Goal: Task Accomplishment & Management: Manage account settings

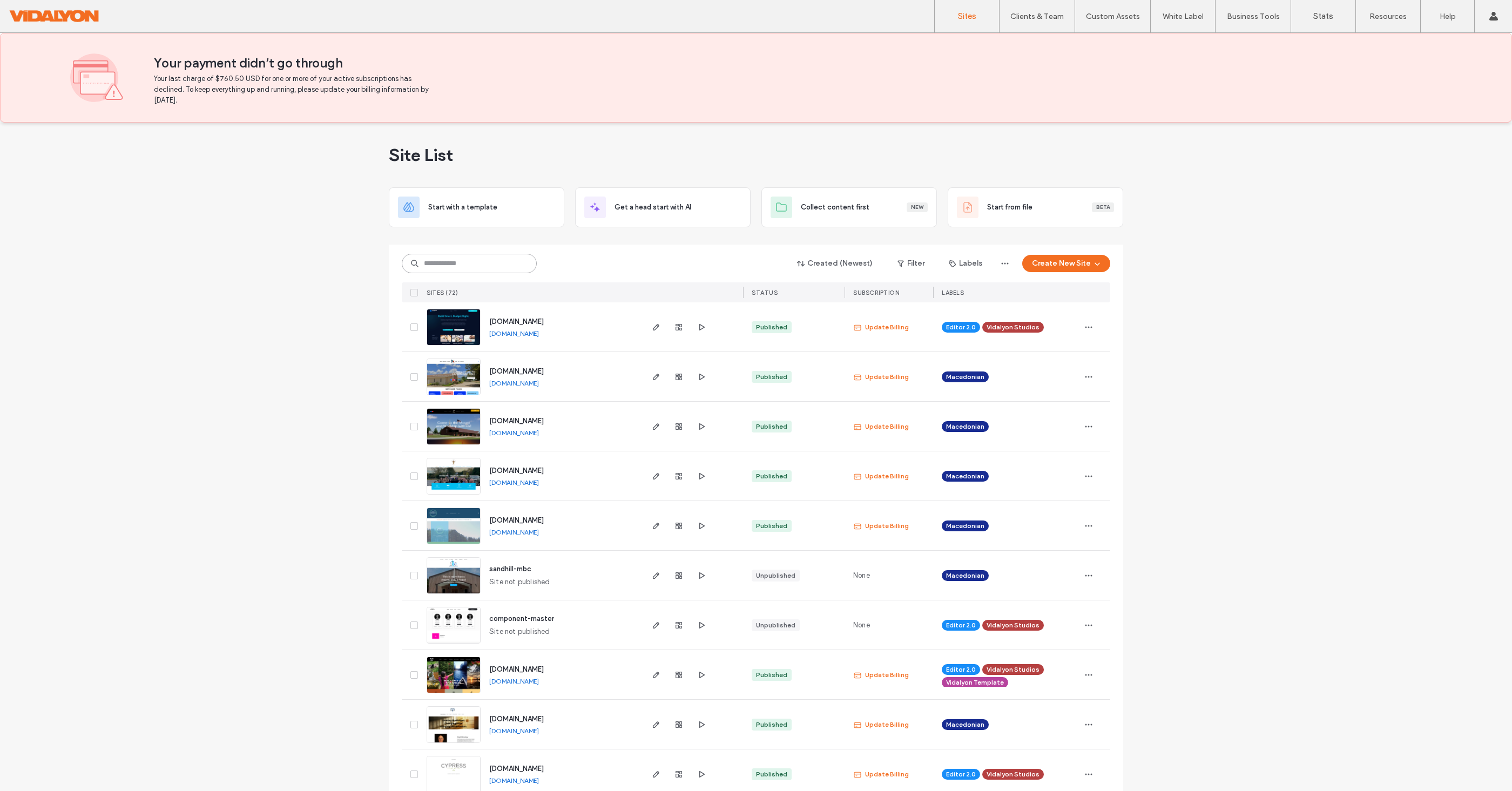
click at [482, 265] on input at bounding box center [469, 263] width 135 height 19
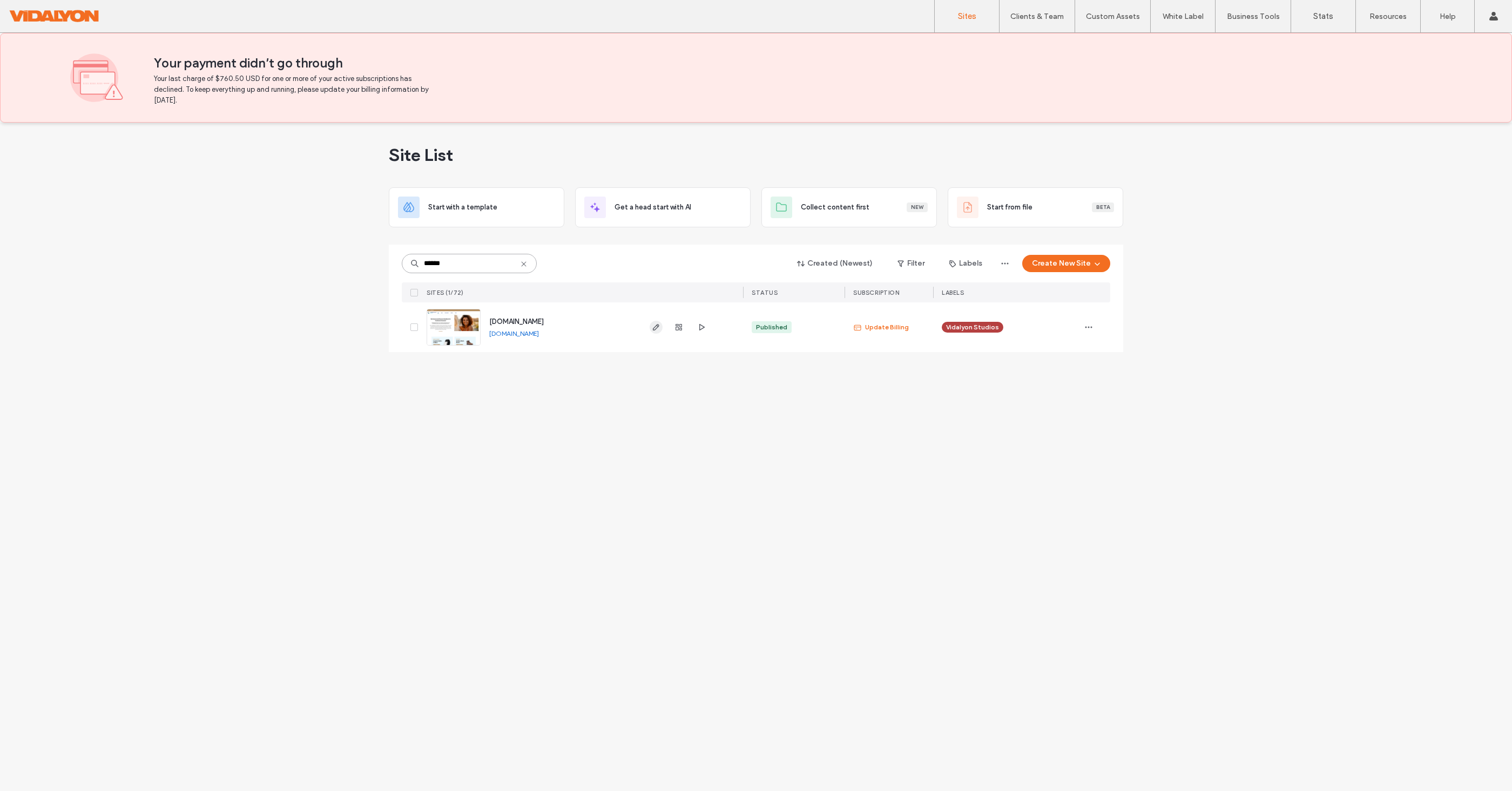
type input "******"
click at [653, 325] on icon "button" at bounding box center [656, 326] width 9 height 9
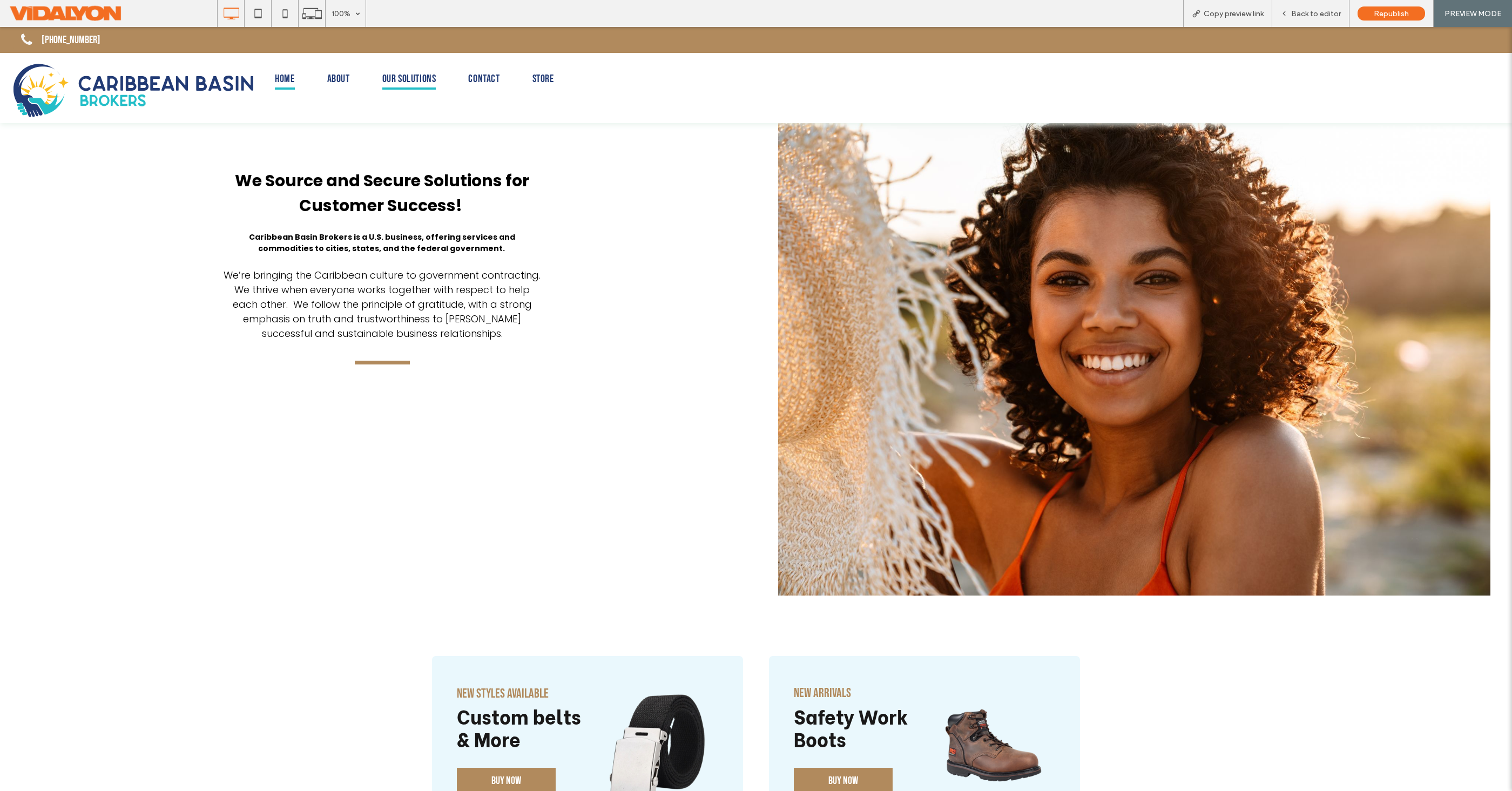
click at [420, 79] on span "Our Solutions" at bounding box center [409, 79] width 54 height 20
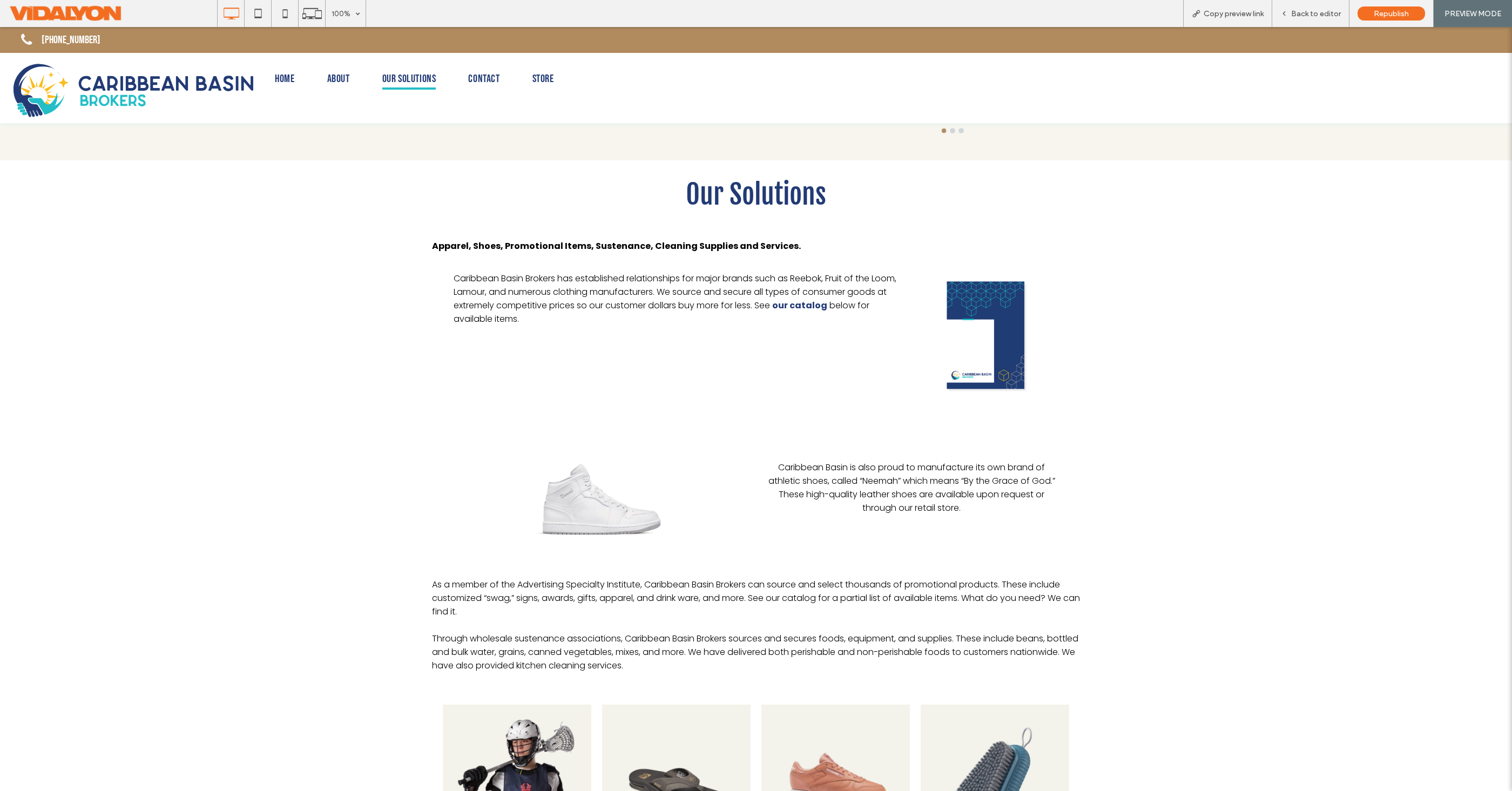
scroll to position [333, 0]
click at [974, 321] on img at bounding box center [987, 336] width 151 height 151
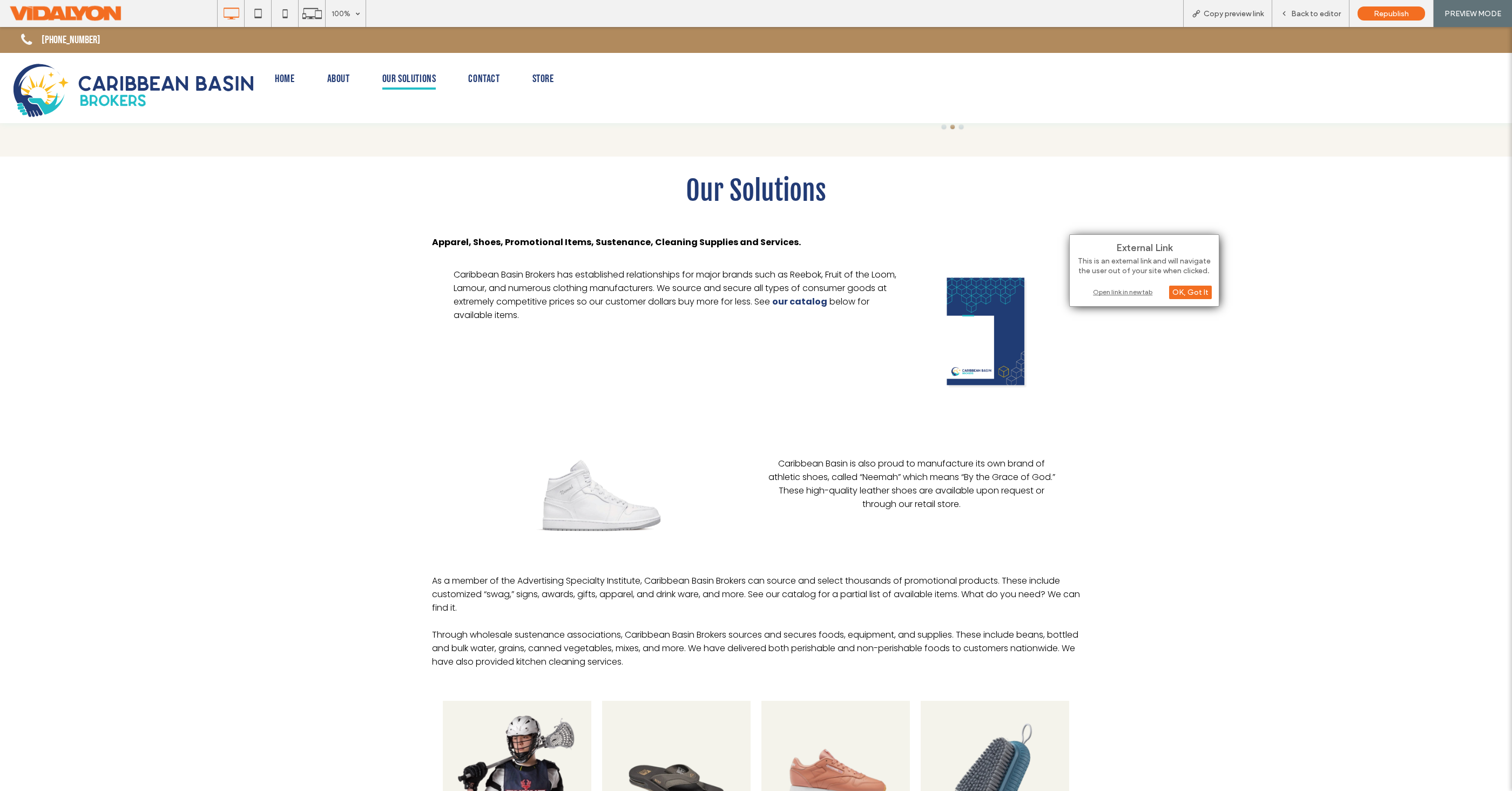
scroll to position [338, 0]
click at [1124, 291] on div "Open link in new tab" at bounding box center [1144, 292] width 135 height 12
